Goal: Browse casually: Explore the website without a specific task or goal

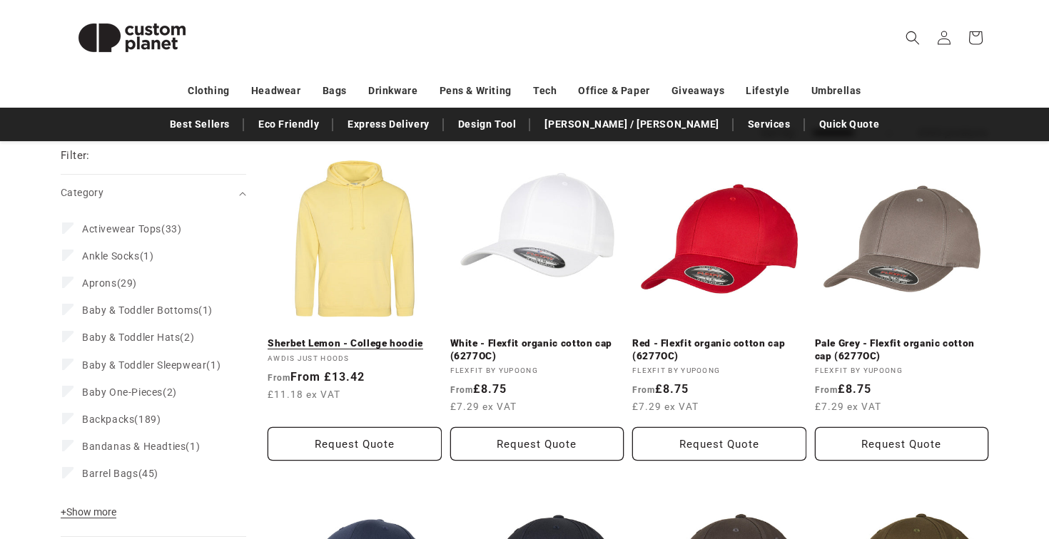
scroll to position [143, 0]
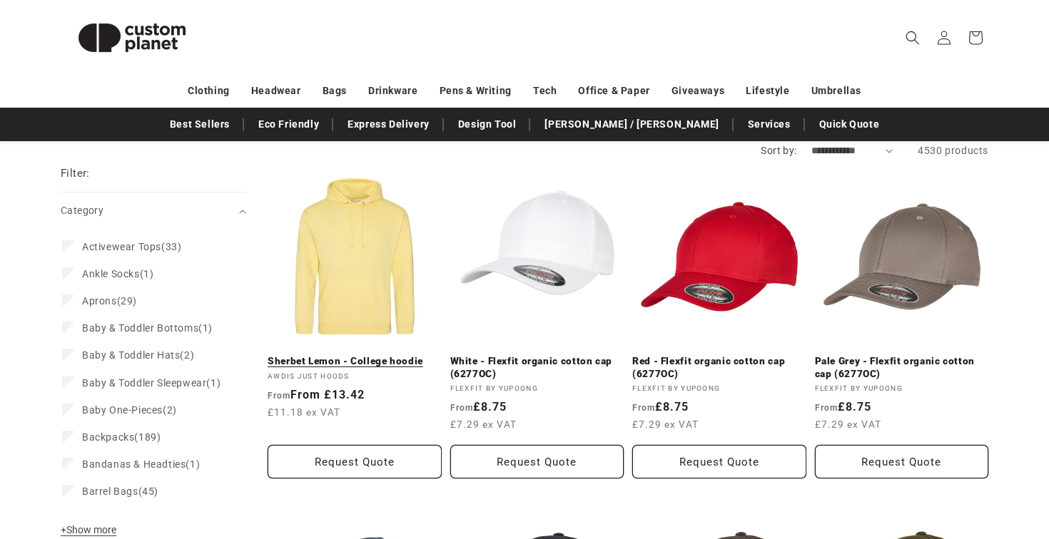
click at [337, 361] on link "Sherbet Lemon - College hoodie" at bounding box center [355, 361] width 174 height 13
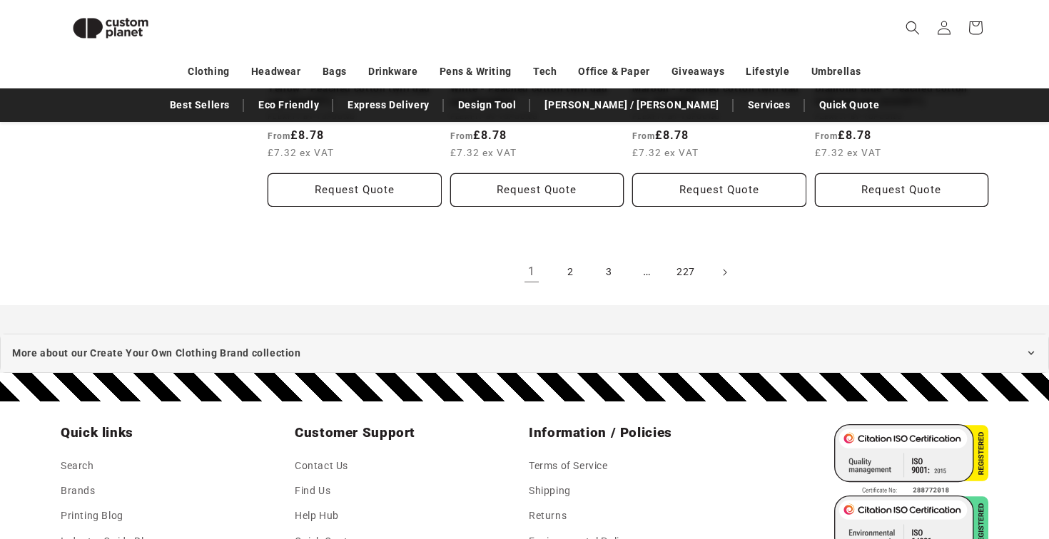
scroll to position [1722, 0]
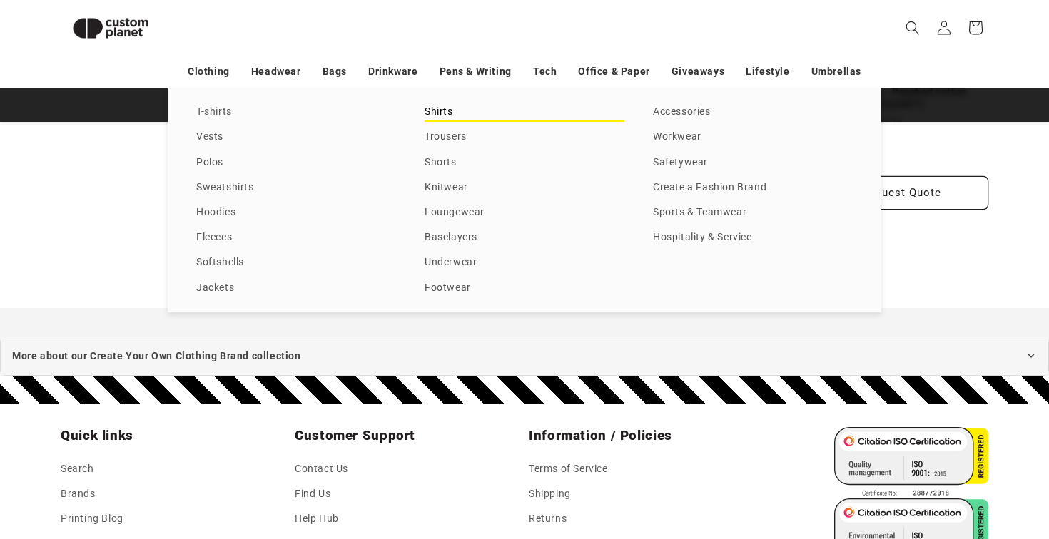
click at [457, 110] on link "Shirts" at bounding box center [525, 112] width 200 height 19
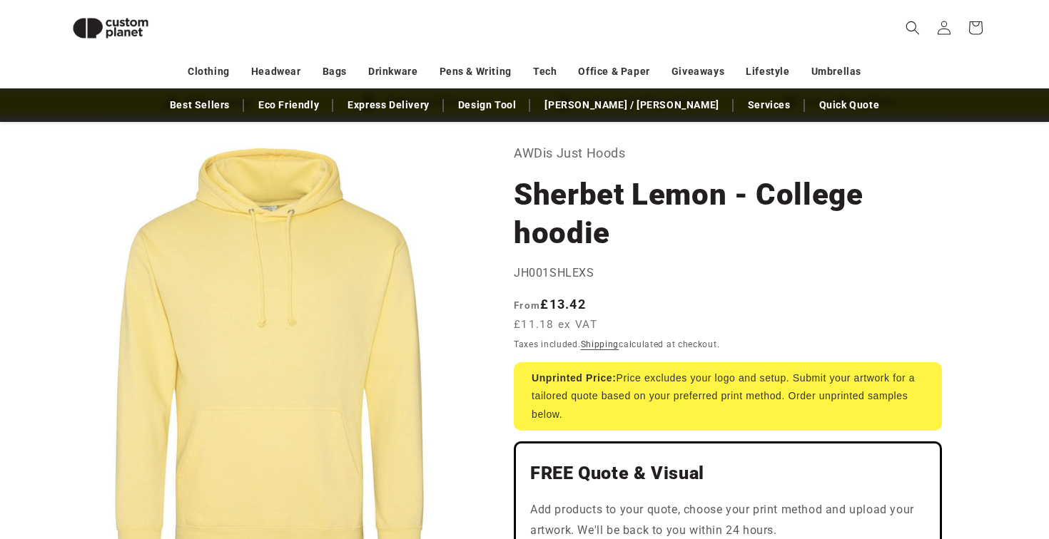
scroll to position [38, 0]
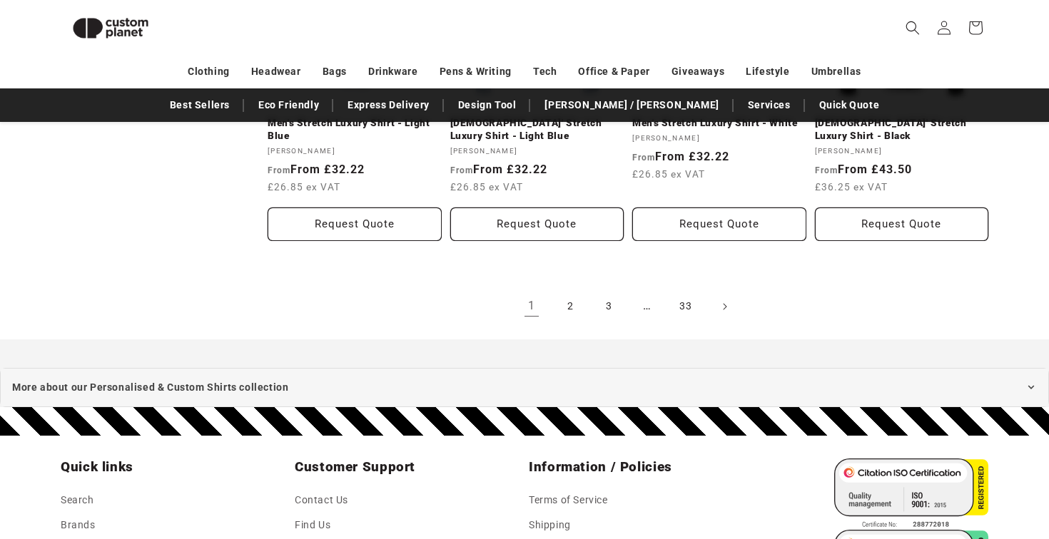
scroll to position [1693, 0]
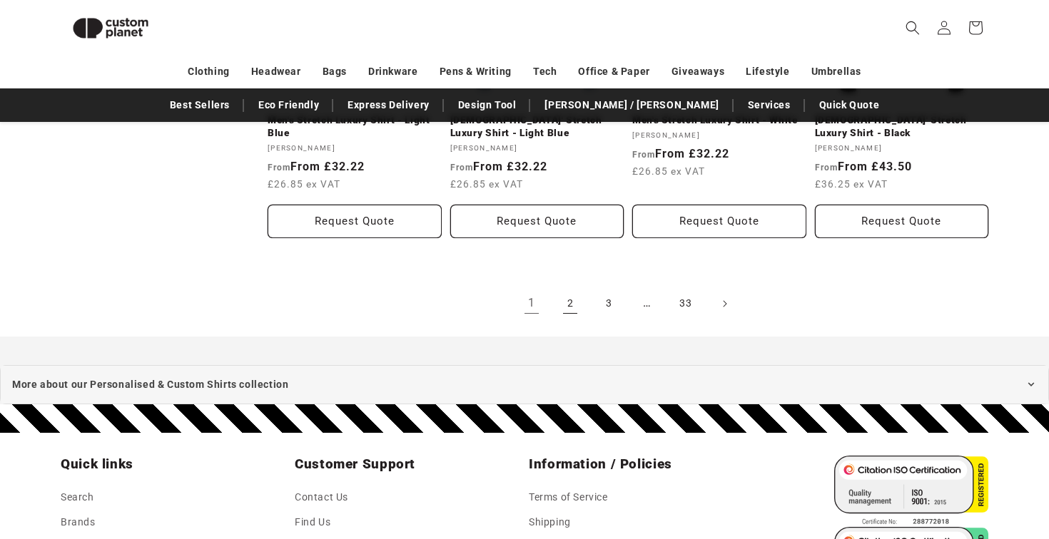
click at [564, 313] on link "2" at bounding box center [569, 303] width 31 height 31
